Goal: Task Accomplishment & Management: Manage account settings

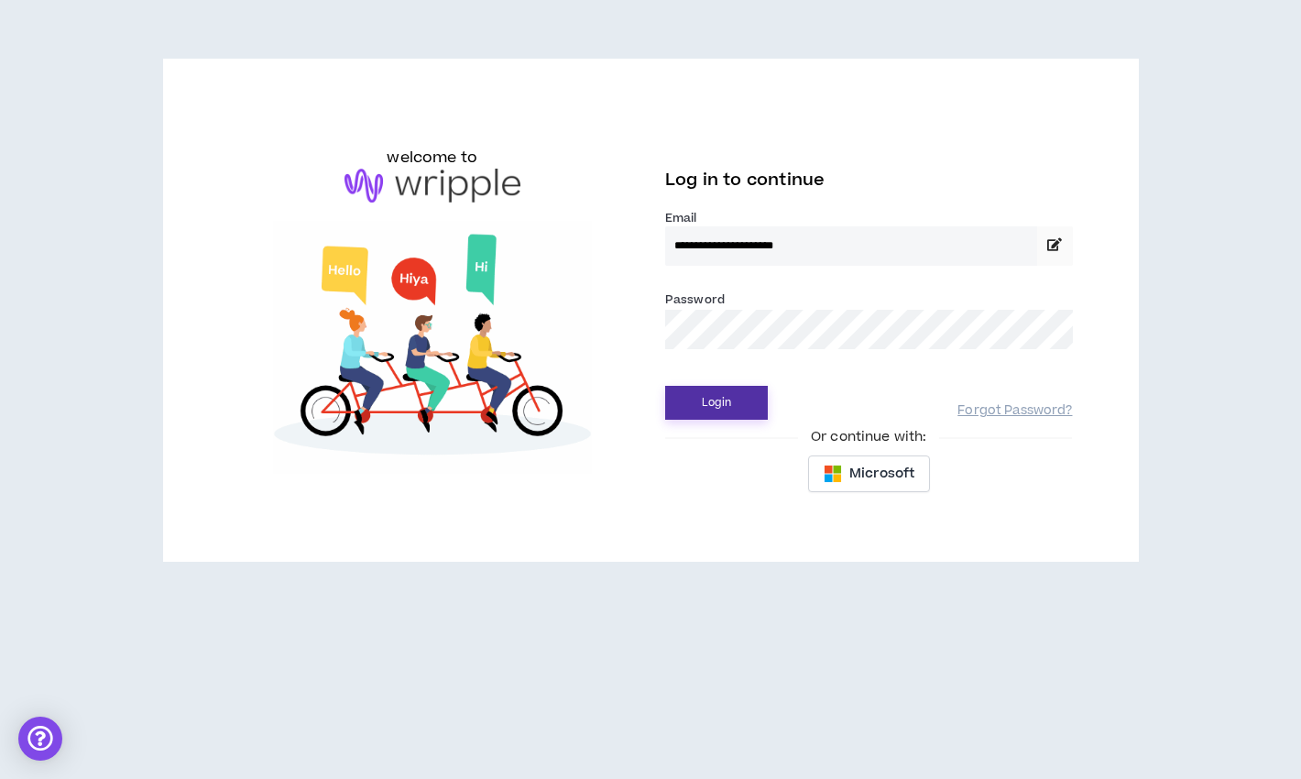
click at [699, 413] on button "Login" at bounding box center [716, 403] width 103 height 34
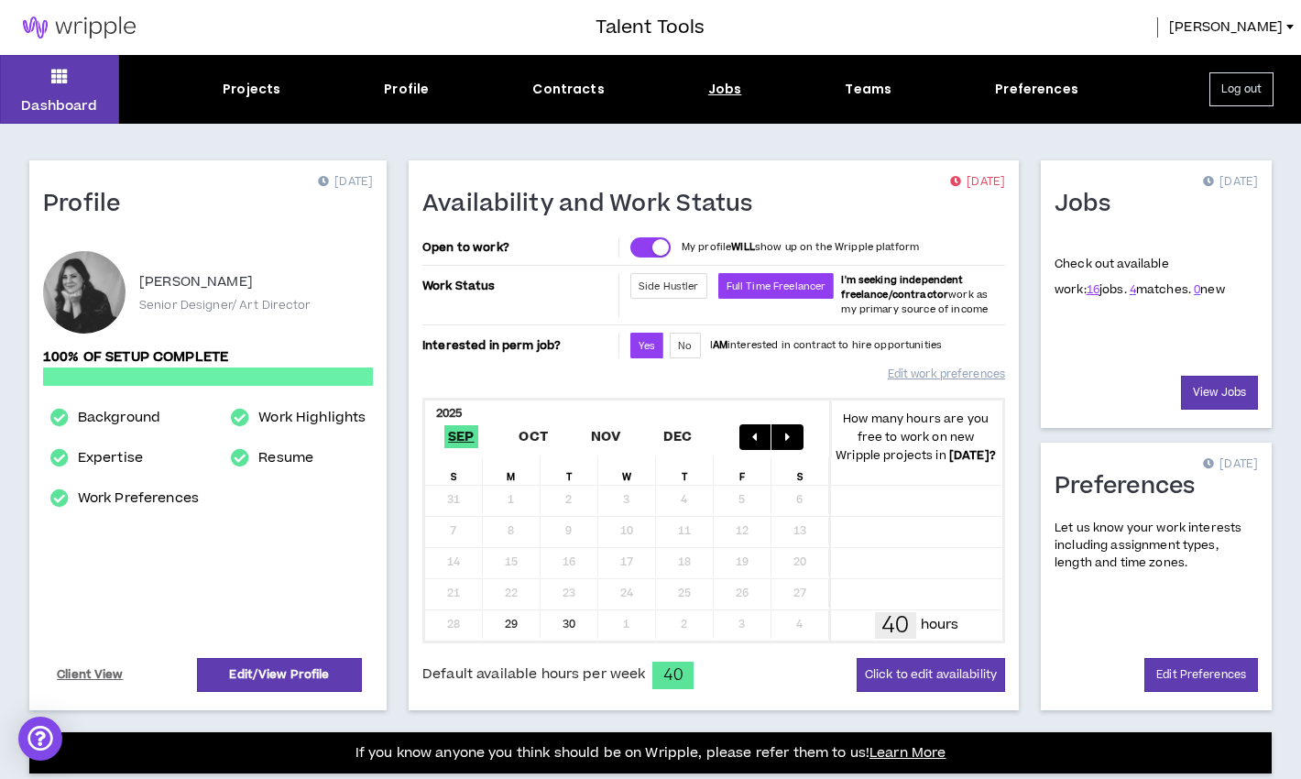
click at [729, 90] on div "Jobs" at bounding box center [725, 89] width 34 height 19
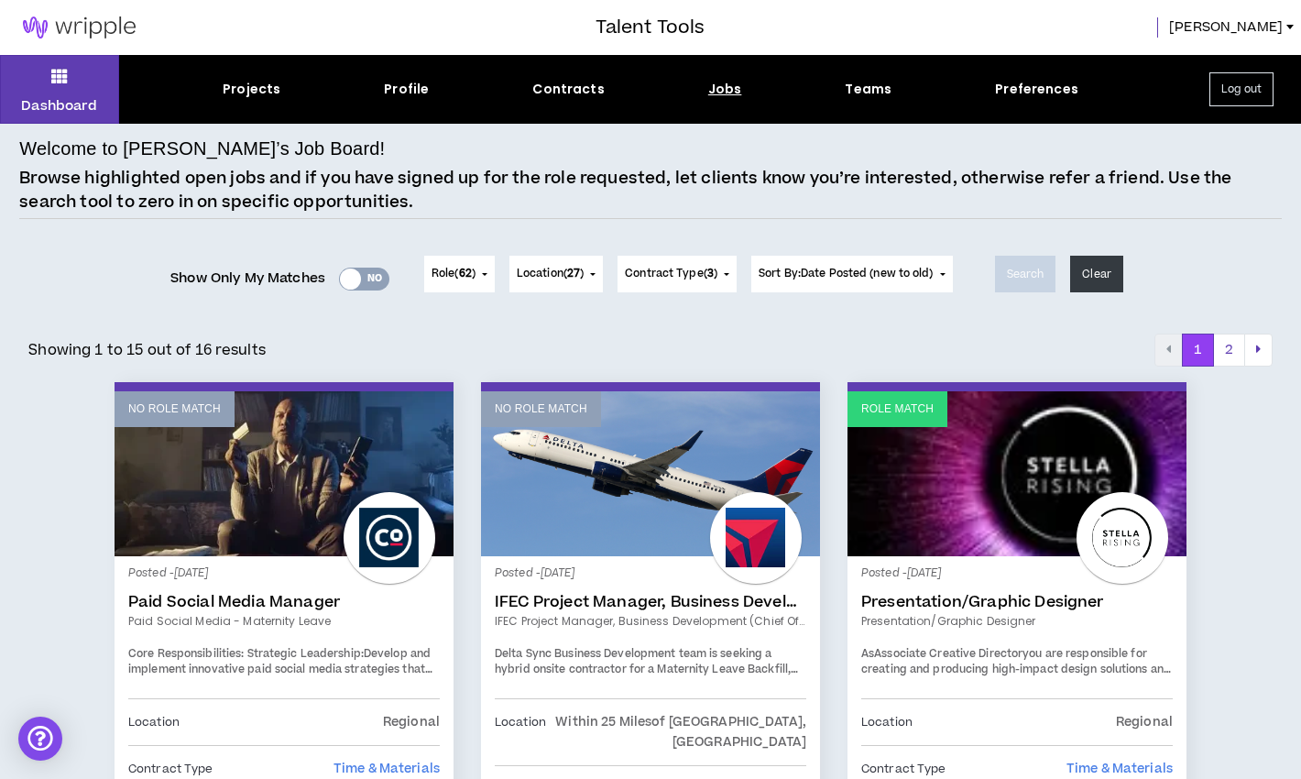
click at [373, 274] on div "Yes No" at bounding box center [364, 278] width 50 height 23
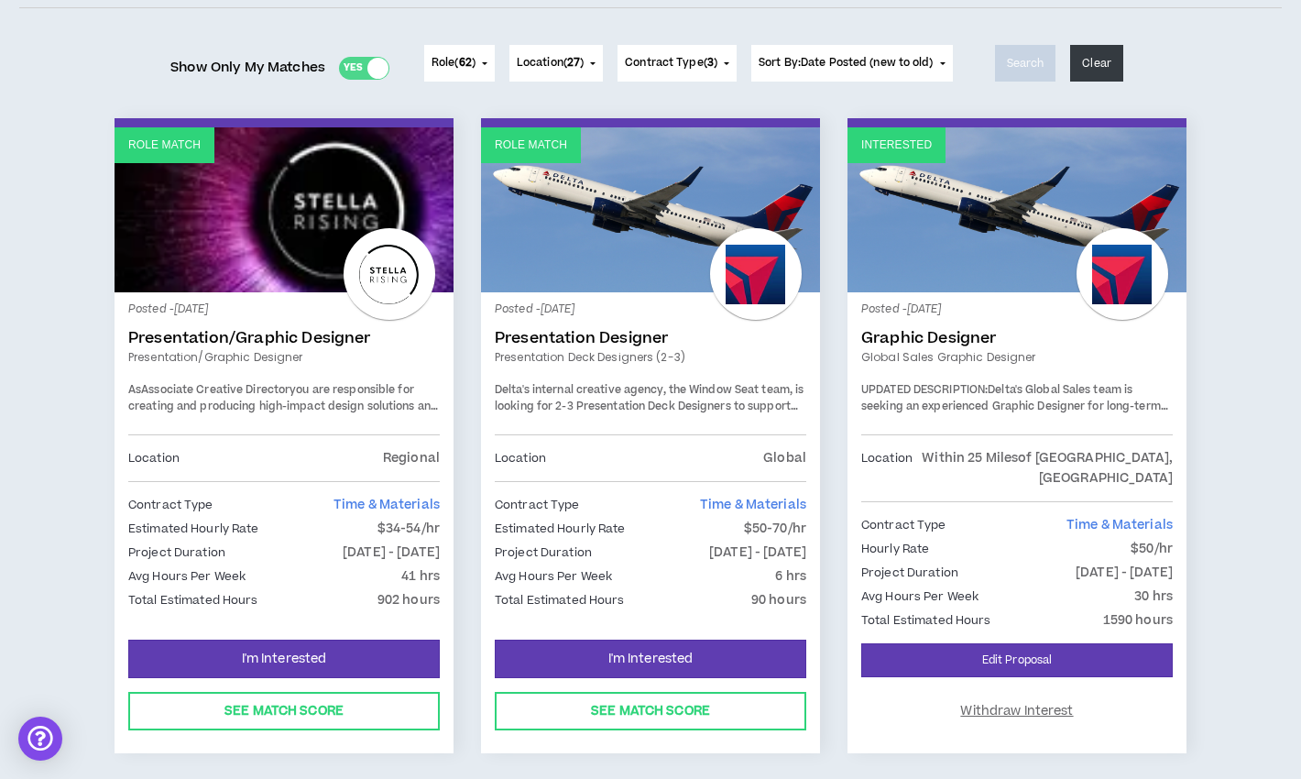
scroll to position [212, 0]
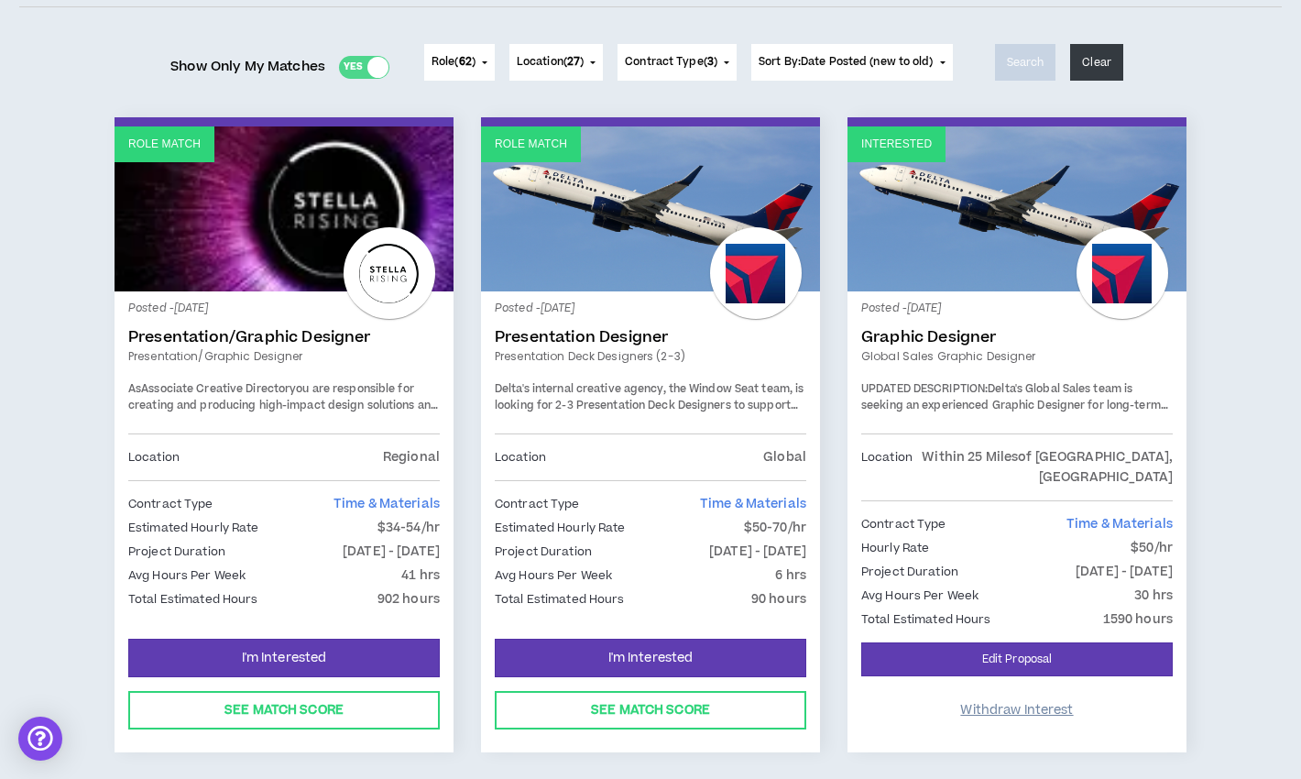
click at [991, 702] on span "Withdraw Interest" at bounding box center [1016, 710] width 113 height 17
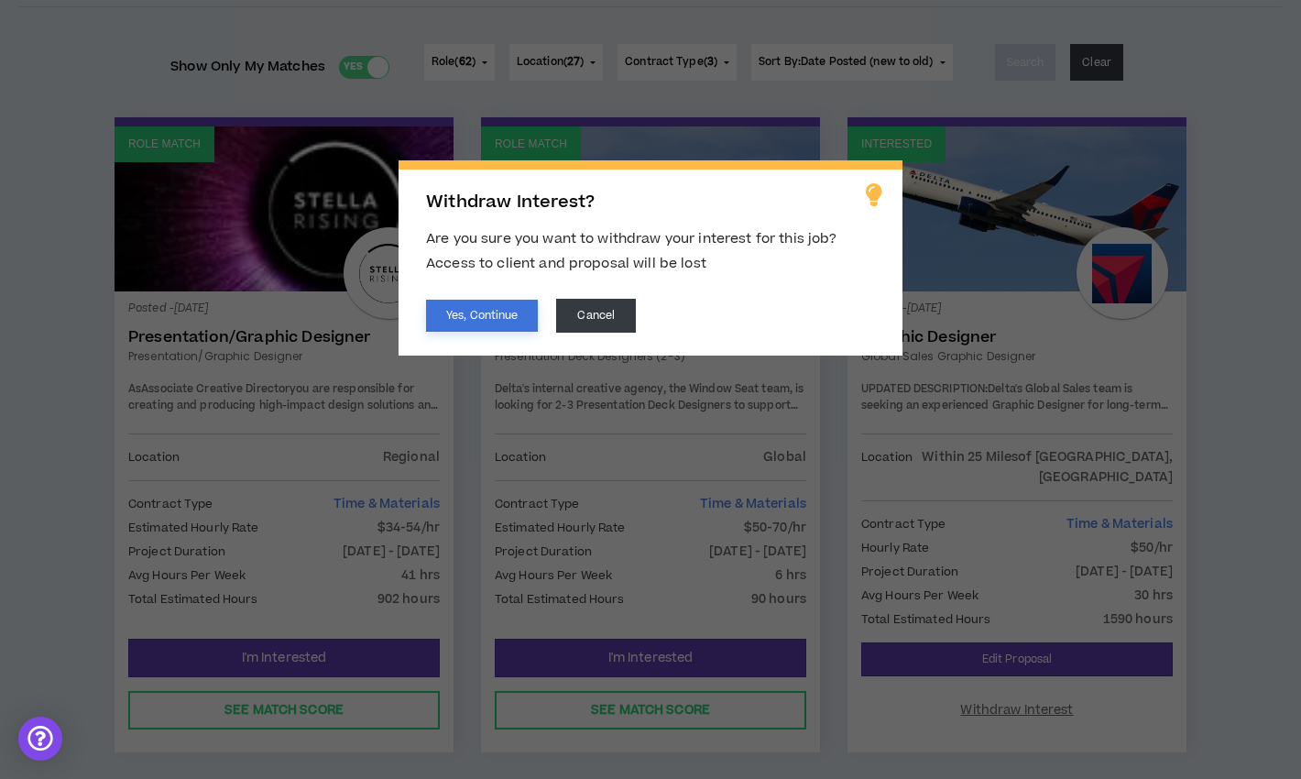
click at [507, 310] on button "Yes, Continue" at bounding box center [482, 315] width 112 height 32
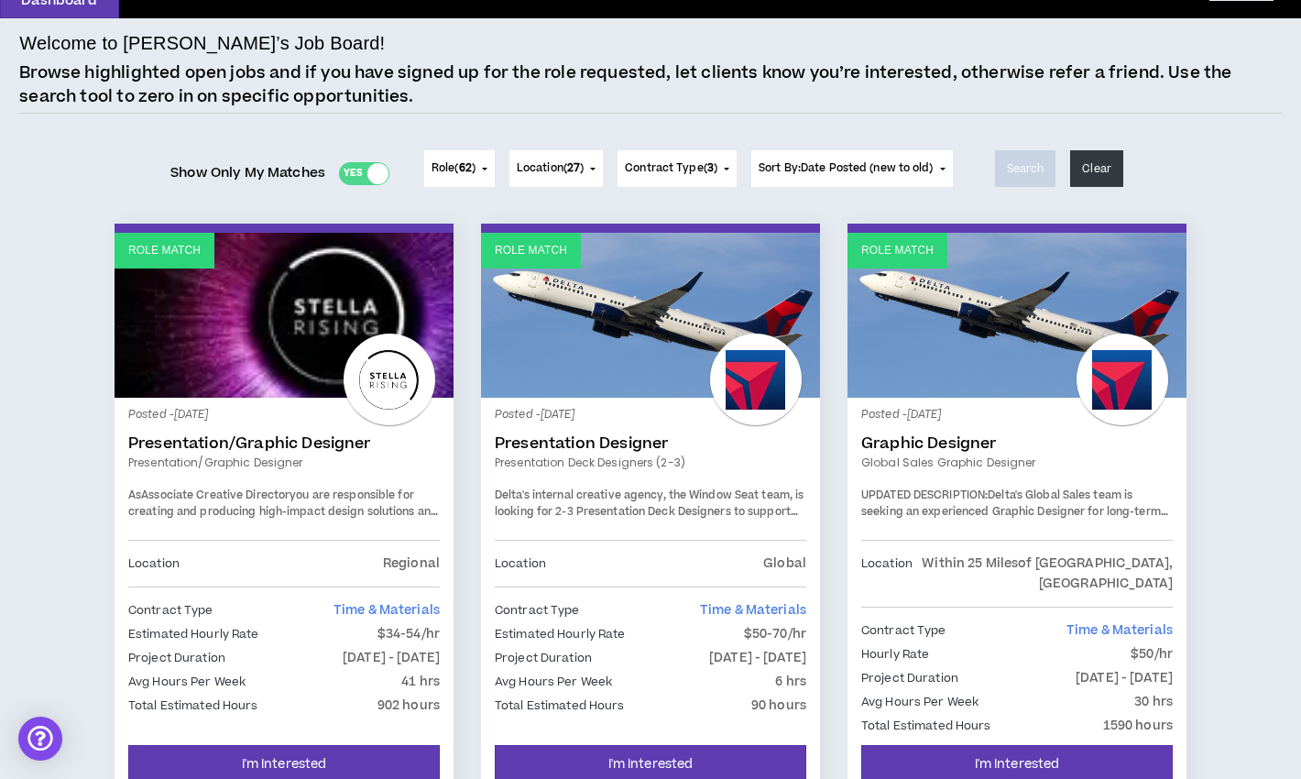
scroll to position [0, 0]
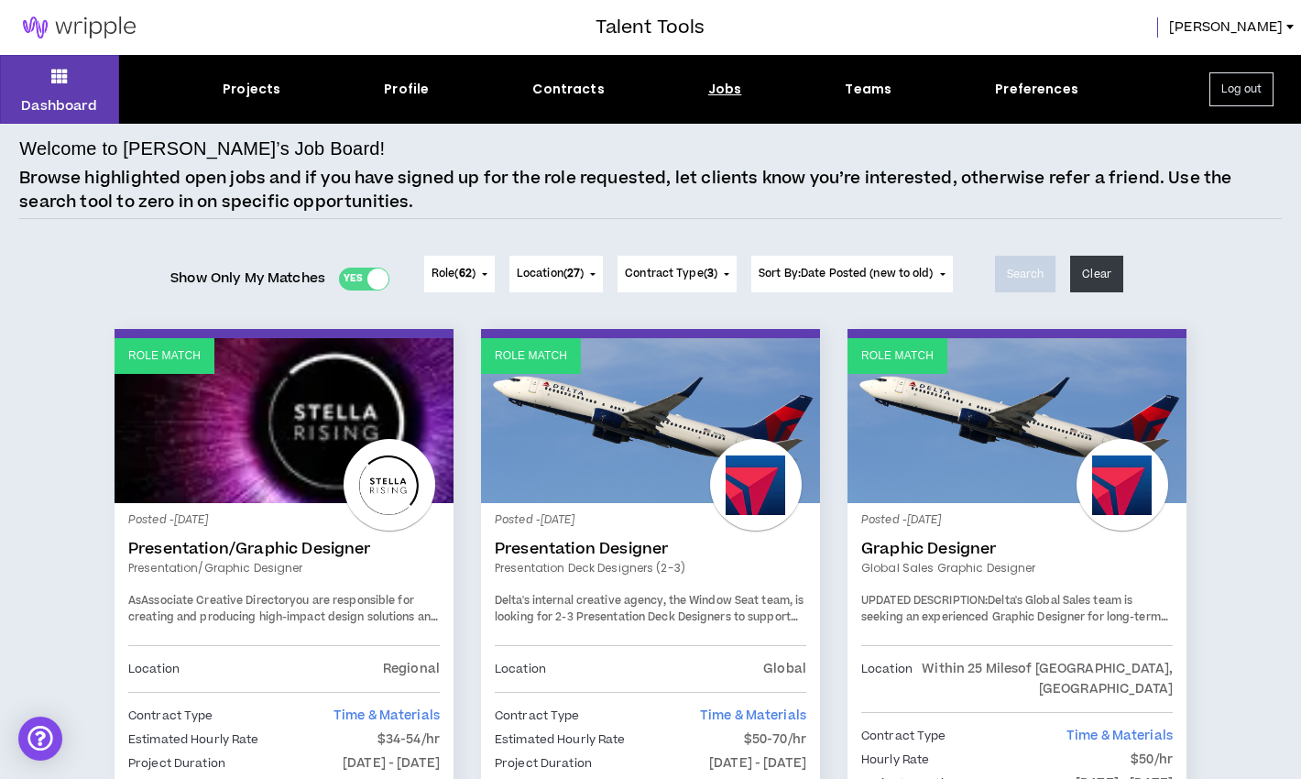
click at [351, 278] on div "Yes No" at bounding box center [364, 278] width 50 height 23
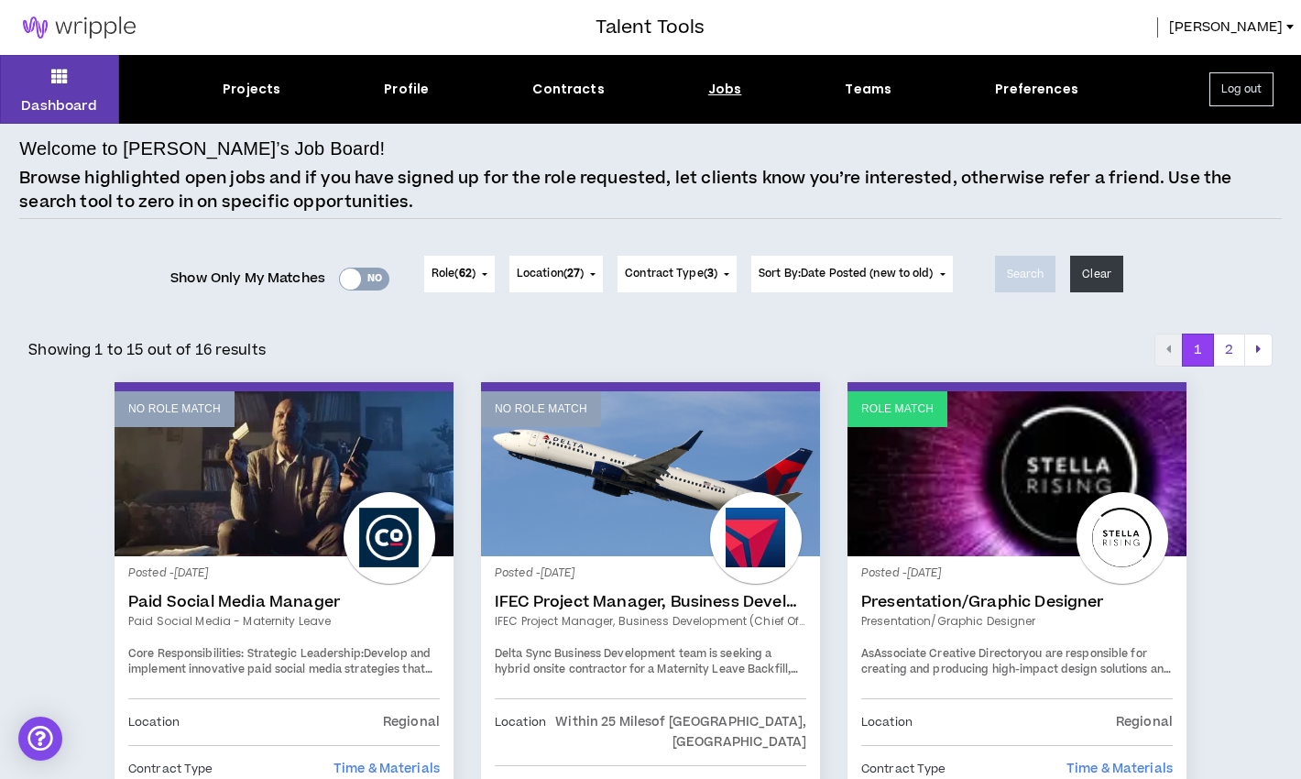
click at [487, 261] on button "Role ( 62 )" at bounding box center [459, 274] width 71 height 37
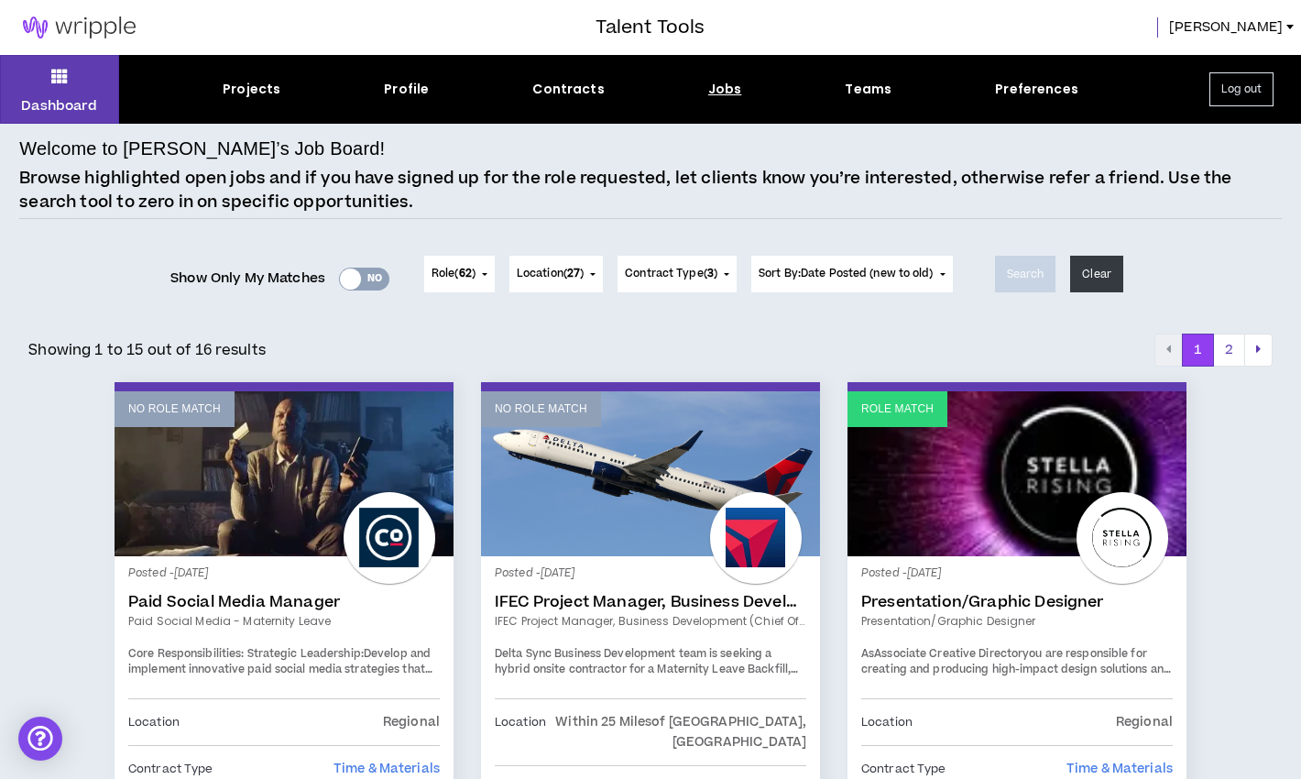
click at [590, 276] on button "Location ( 27 )" at bounding box center [555, 274] width 93 height 37
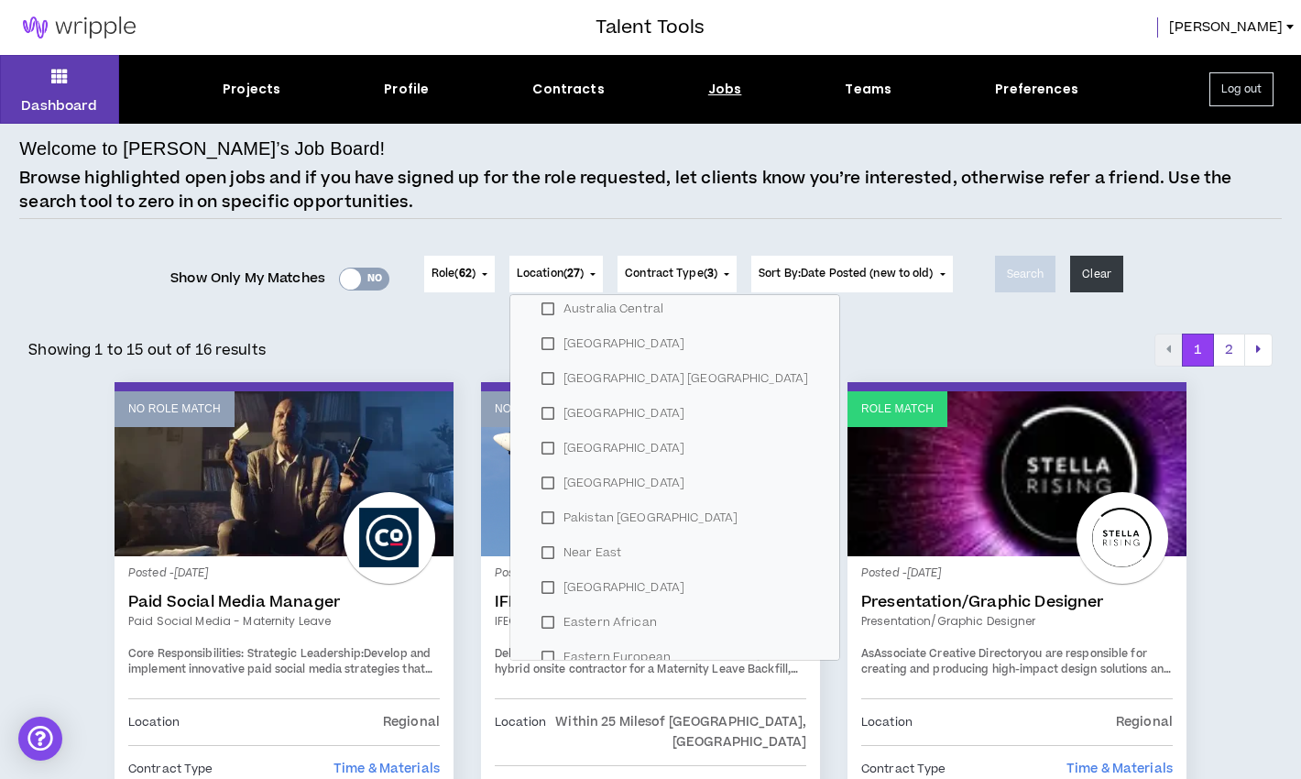
scroll to position [741, 0]
click at [589, 167] on p "Browse highlighted open jobs and if you have signed up for the role requested, …" at bounding box center [649, 190] width 1261 height 47
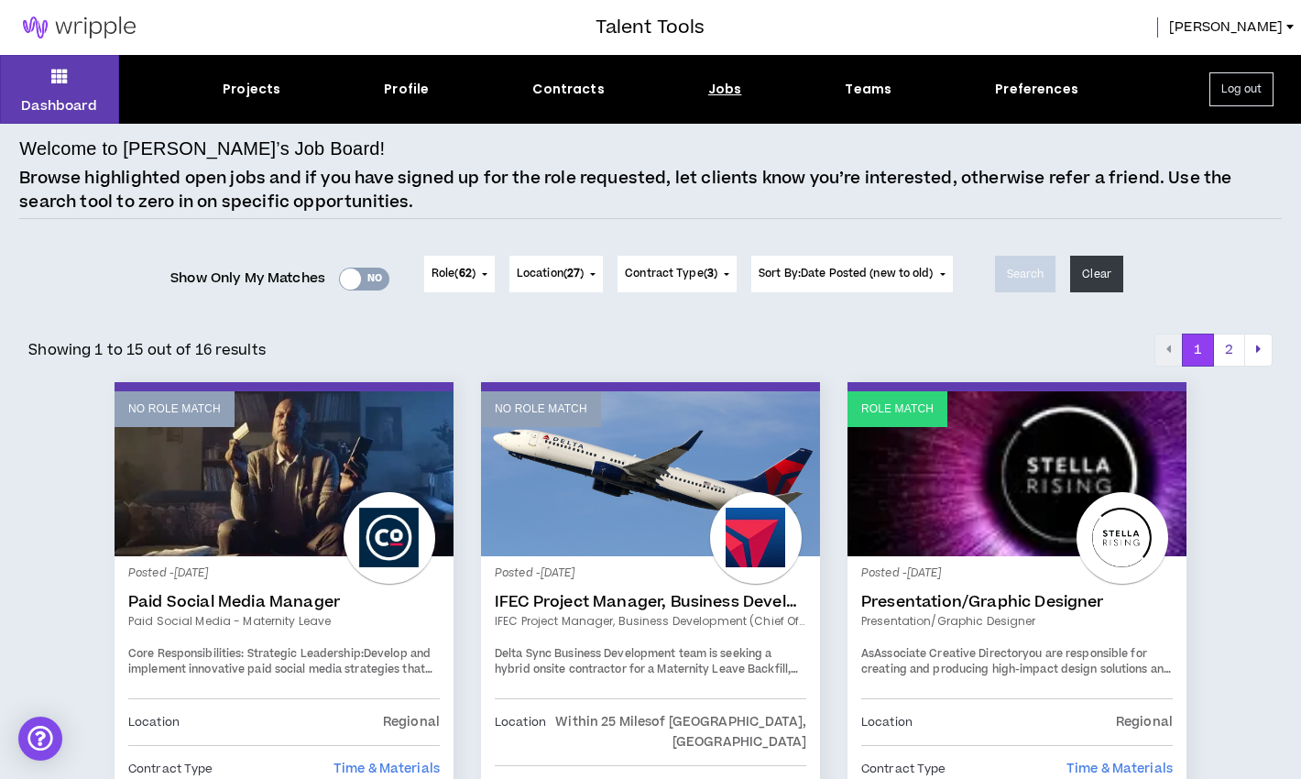
click at [706, 259] on button "Contract Type ( 3 )" at bounding box center [676, 274] width 119 height 37
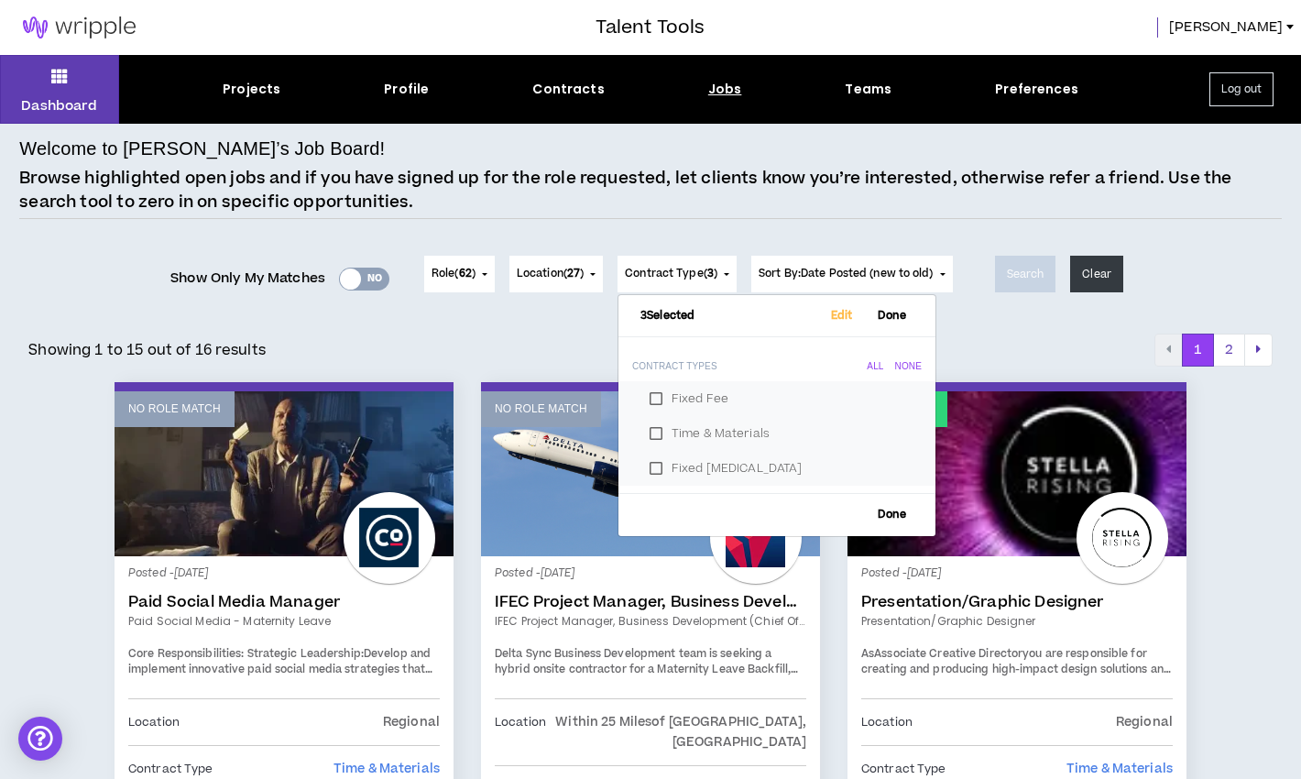
click at [699, 237] on div "Role ( 62 ) 62 Selected Edit Done Experience & Design All None Instructional De…" at bounding box center [688, 273] width 543 height 73
